Goal: Transaction & Acquisition: Subscribe to service/newsletter

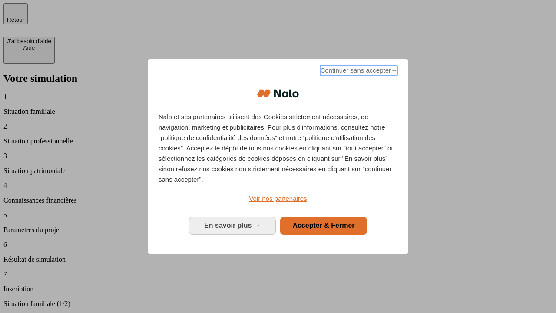
click at [358, 72] on span "Continuer sans accepter →" at bounding box center [358, 70] width 77 height 10
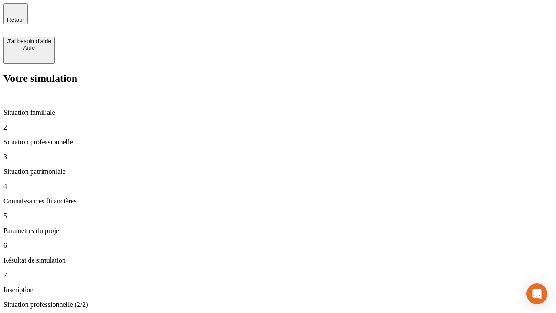
type input "30 000"
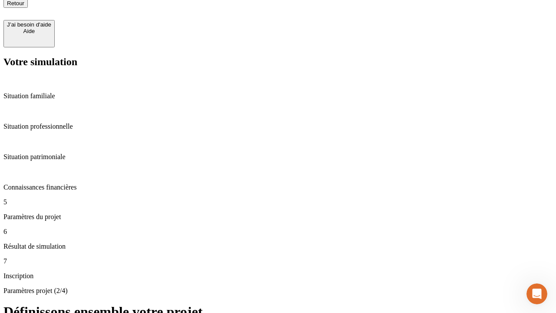
scroll to position [9, 0]
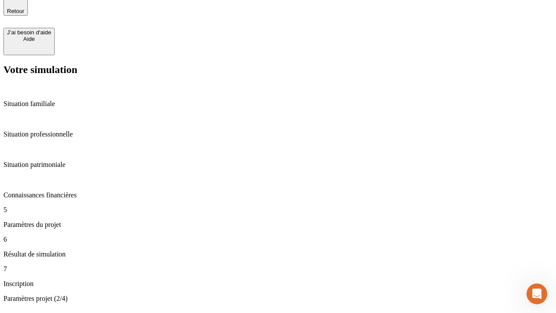
type input "25"
type input "1 000"
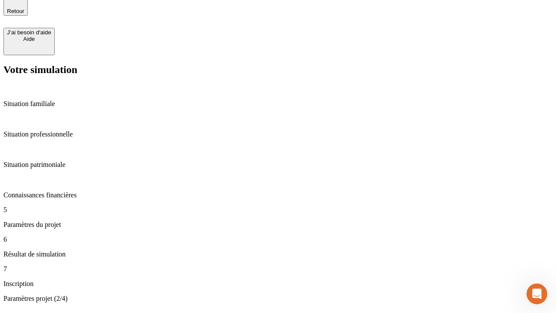
type input "640"
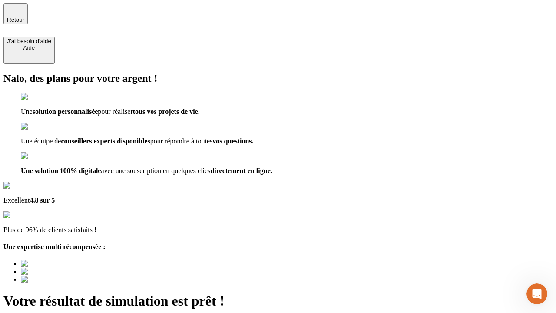
type input "[EMAIL_ADDRESS][PERSON_NAME][DOMAIN_NAME]"
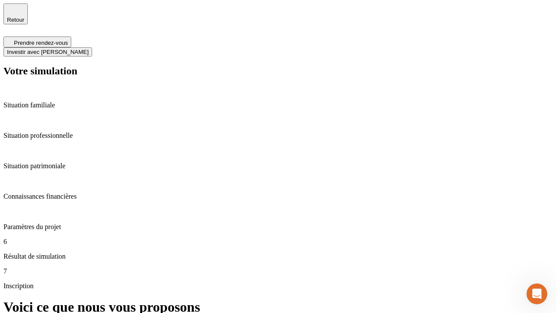
click at [89, 49] on span "Investir avec [PERSON_NAME]" at bounding box center [48, 52] width 82 height 7
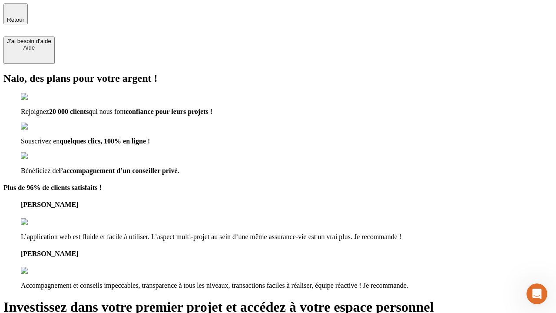
type input "[EMAIL_ADDRESS][PERSON_NAME][DOMAIN_NAME]"
